Goal: Navigation & Orientation: Find specific page/section

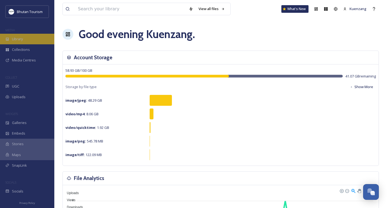
click at [22, 39] on span "Library" at bounding box center [17, 38] width 11 height 5
click at [27, 39] on div "Library" at bounding box center [27, 39] width 54 height 11
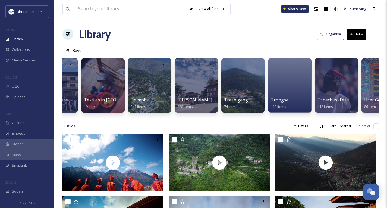
scroll to position [0, 1623]
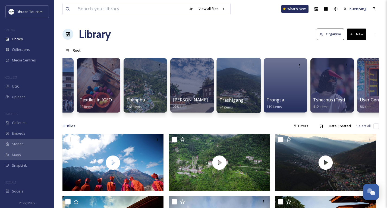
click at [243, 92] on div at bounding box center [239, 85] width 44 height 55
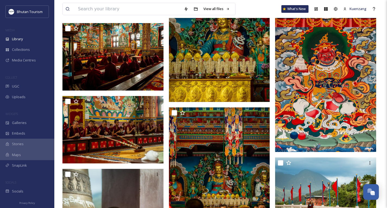
scroll to position [1346, 0]
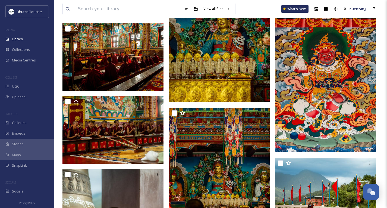
click at [293, 152] on div at bounding box center [327, 60] width 104 height 2665
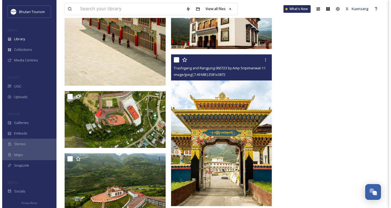
scroll to position [2257, 0]
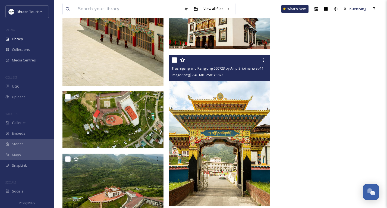
click at [249, 99] on img at bounding box center [219, 131] width 101 height 152
